Goal: Go to known website: Go to known website

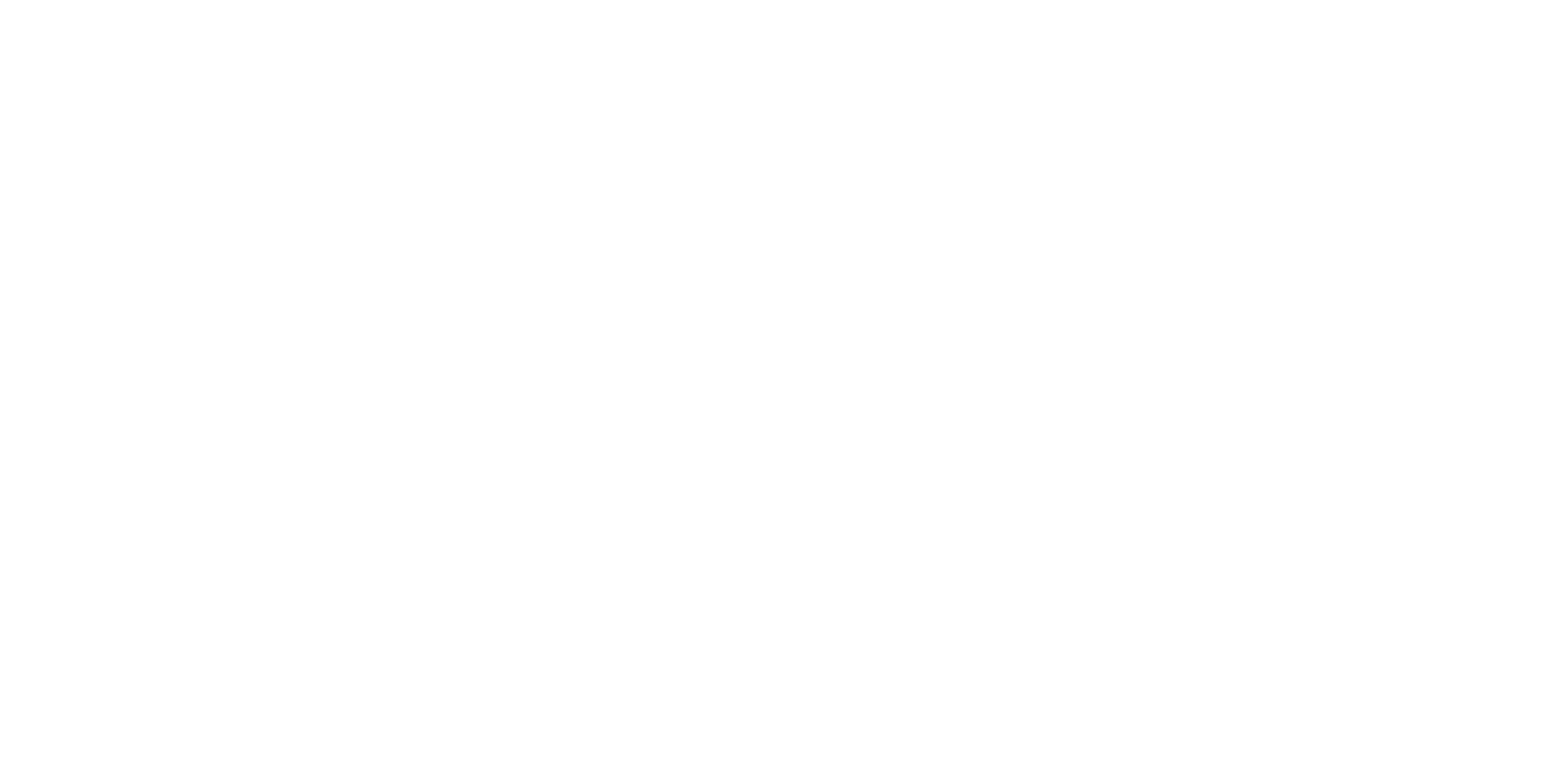
click at [1532, 27] on main at bounding box center [784, 386] width 1568 height 772
